Goal: Task Accomplishment & Management: Use online tool/utility

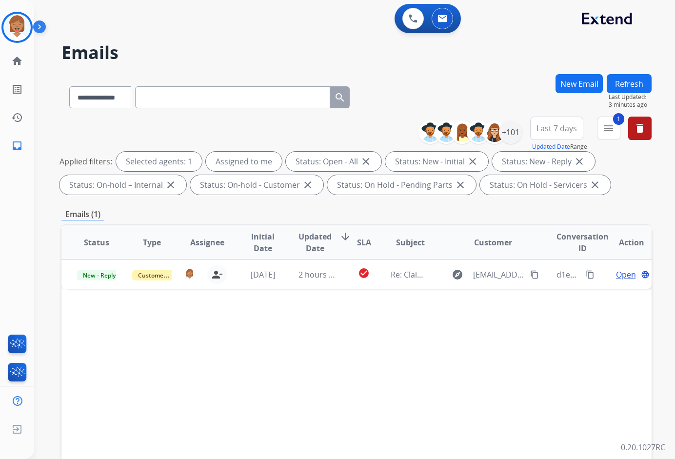
select select "**********"
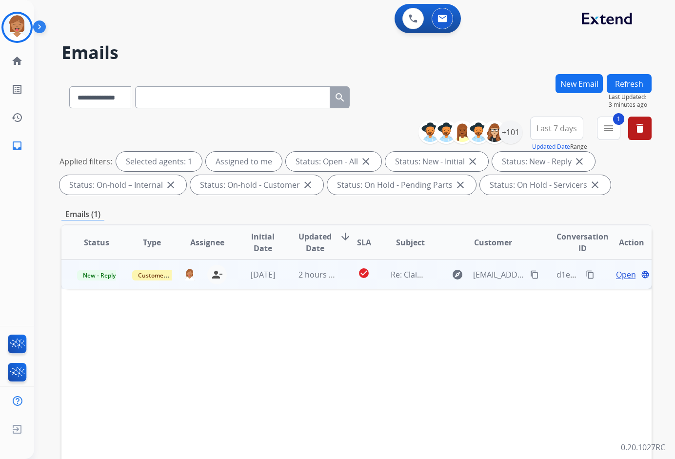
click at [622, 276] on span "Open" at bounding box center [626, 275] width 20 height 12
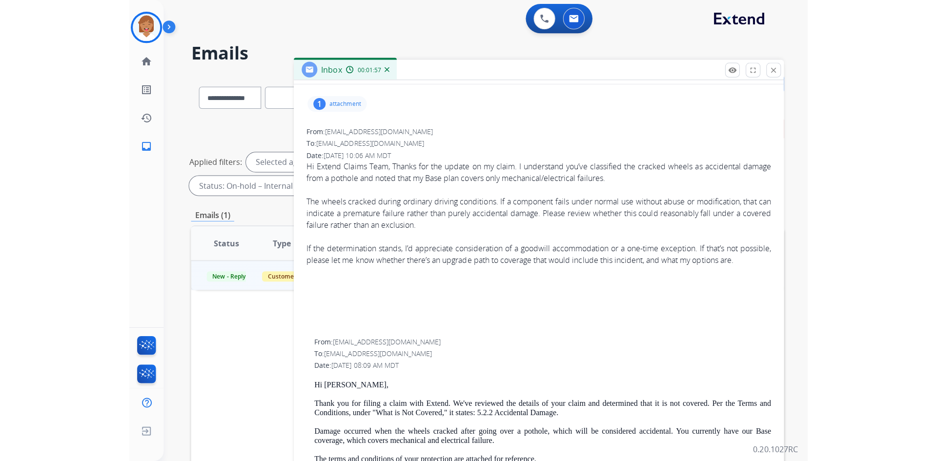
scroll to position [244, 0]
